Goal: Task Accomplishment & Management: Manage account settings

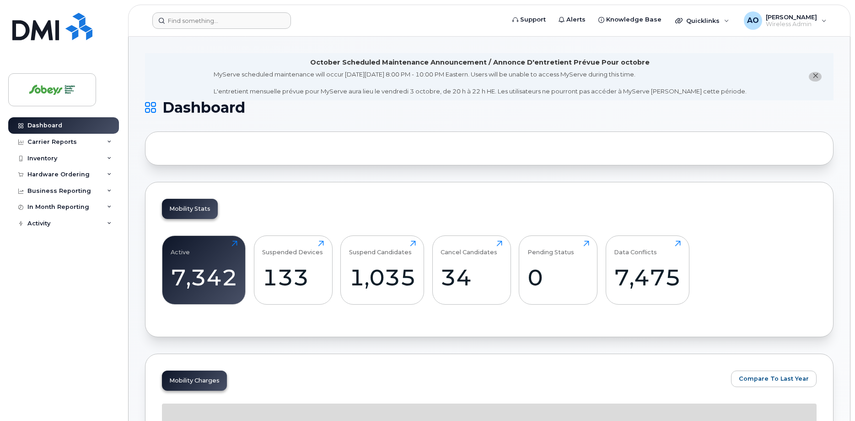
drag, startPoint x: 206, startPoint y: 11, endPoint x: 210, endPoint y: 18, distance: 7.8
click at [207, 14] on header "Support Alerts Knowledge Base Quicklinks Suspend / Cancel Device Change SIM Car…" at bounding box center [489, 21] width 723 height 32
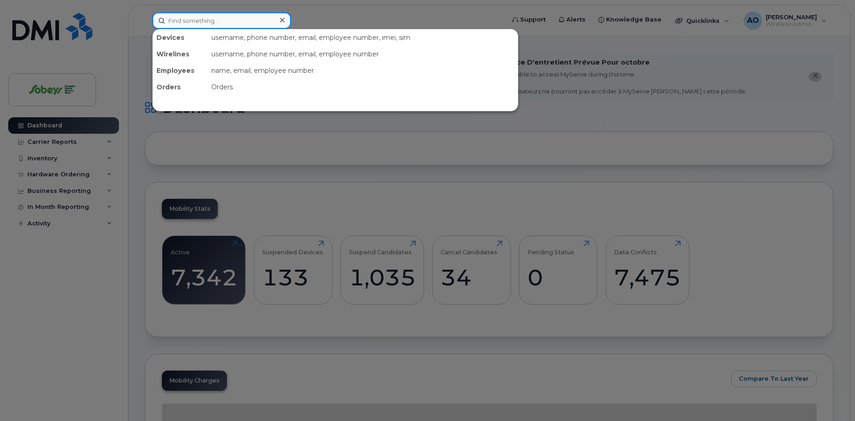
click at [210, 18] on input at bounding box center [221, 20] width 139 height 16
paste input "902-497-5497"
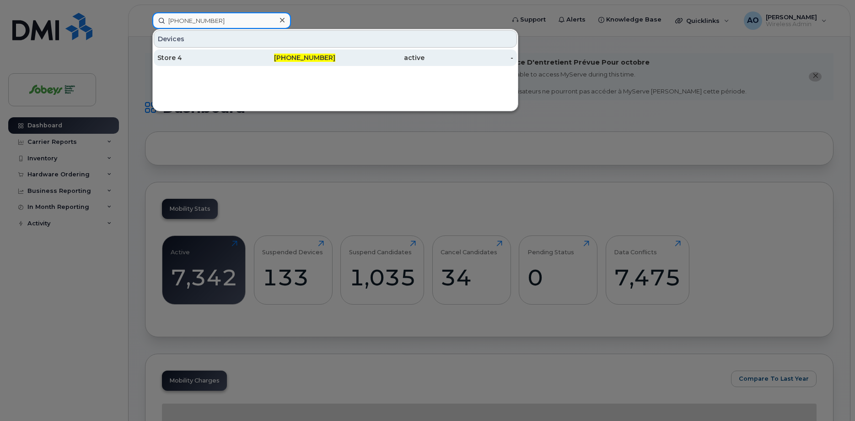
type input "902-497-5497"
click at [200, 63] on div "Store 4" at bounding box center [201, 57] width 89 height 16
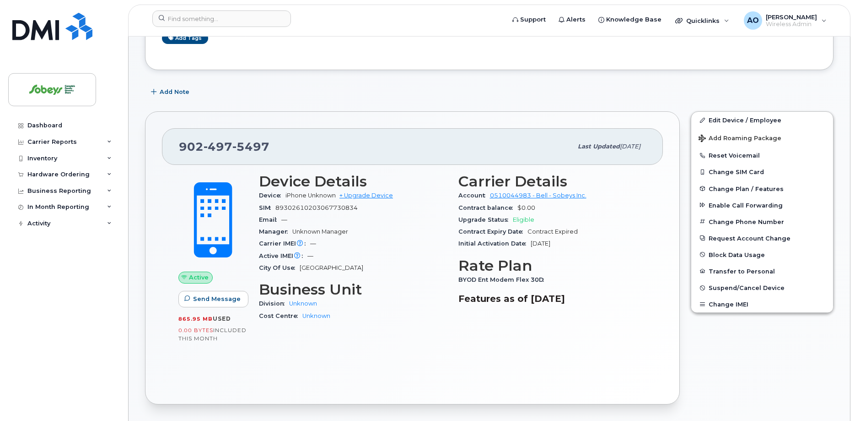
scroll to position [93, 0]
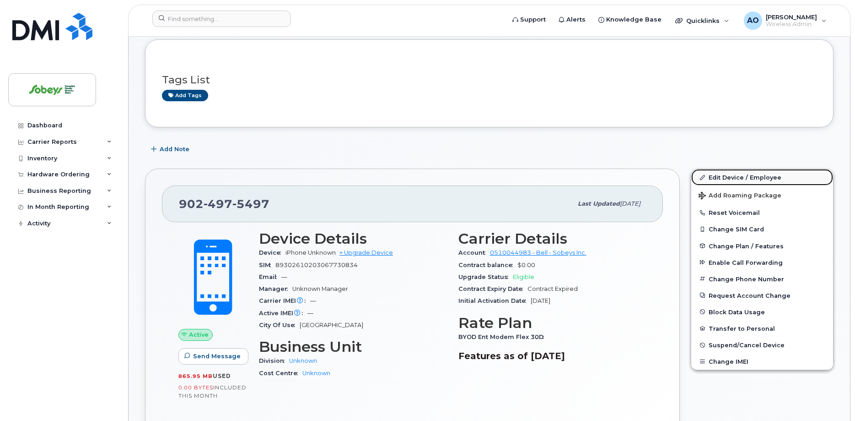
click at [754, 182] on link "Edit Device / Employee" at bounding box center [762, 177] width 142 height 16
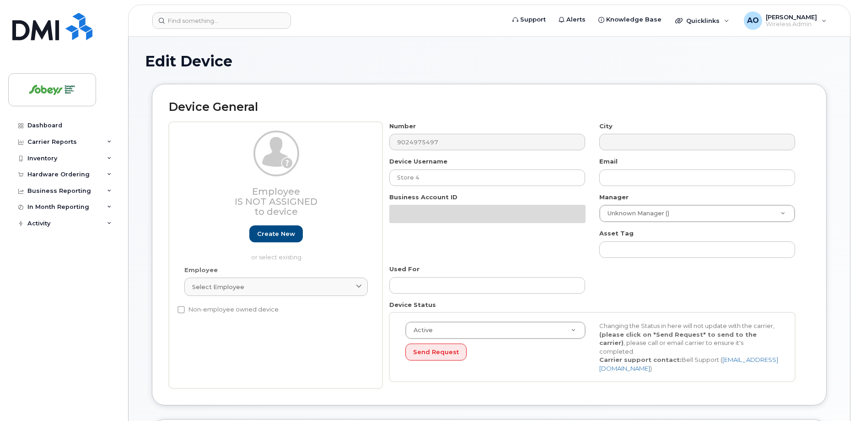
select select "17270599"
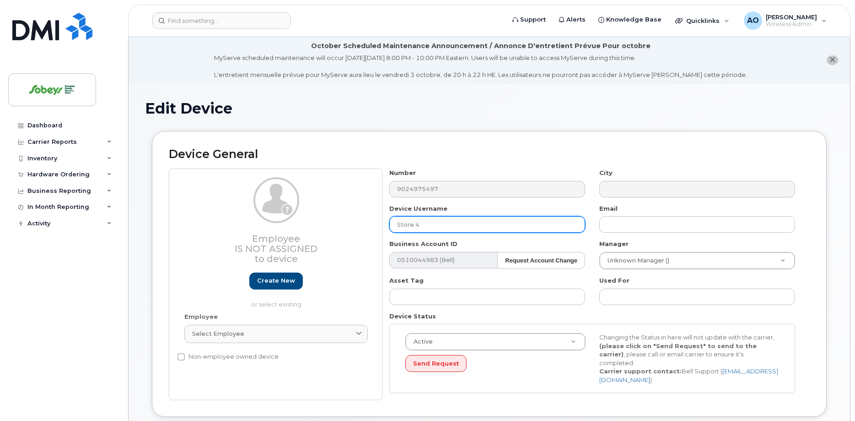
click at [405, 224] on input "Store 4" at bounding box center [487, 224] width 196 height 16
paste input "4946"
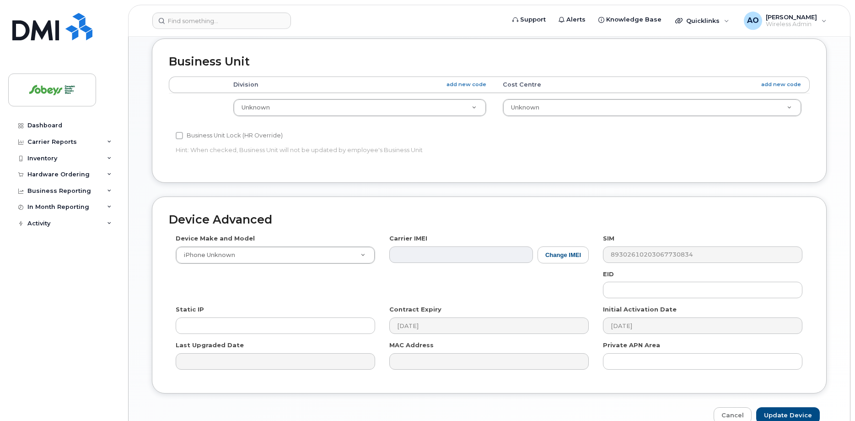
scroll to position [432, 0]
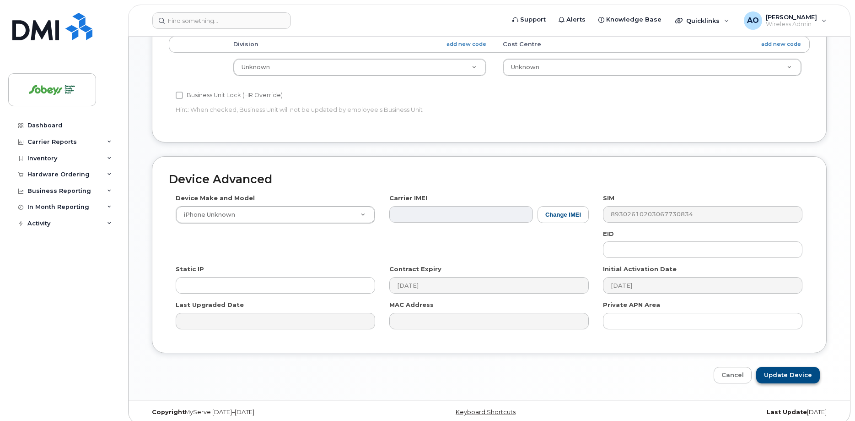
type input "4946 Safeway"
click at [779, 367] on input "Update Device" at bounding box center [788, 375] width 64 height 17
type input "Saving..."
